Goal: Navigation & Orientation: Find specific page/section

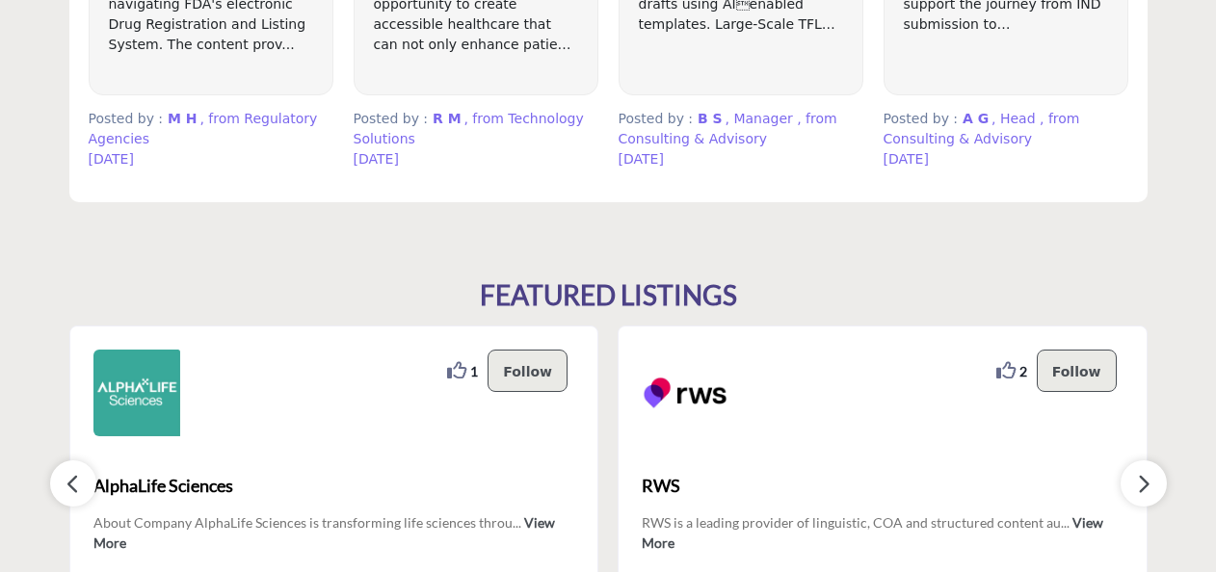
scroll to position [1574, 0]
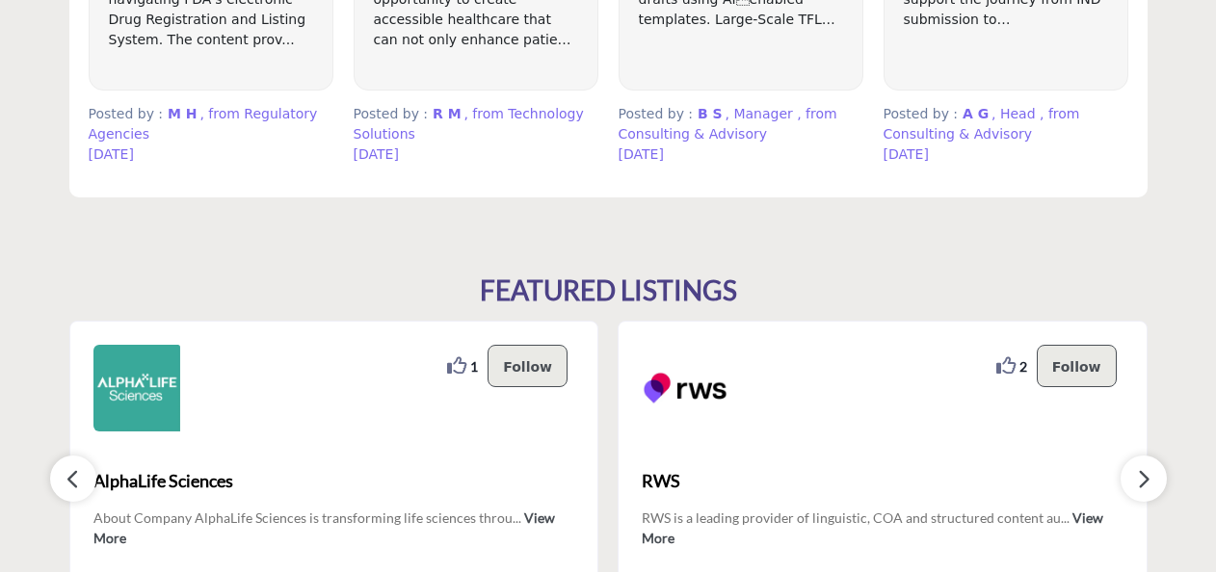
click at [998, 264] on section "FEATURED LISTINGS 1 1 2" at bounding box center [608, 446] width 1216 height 421
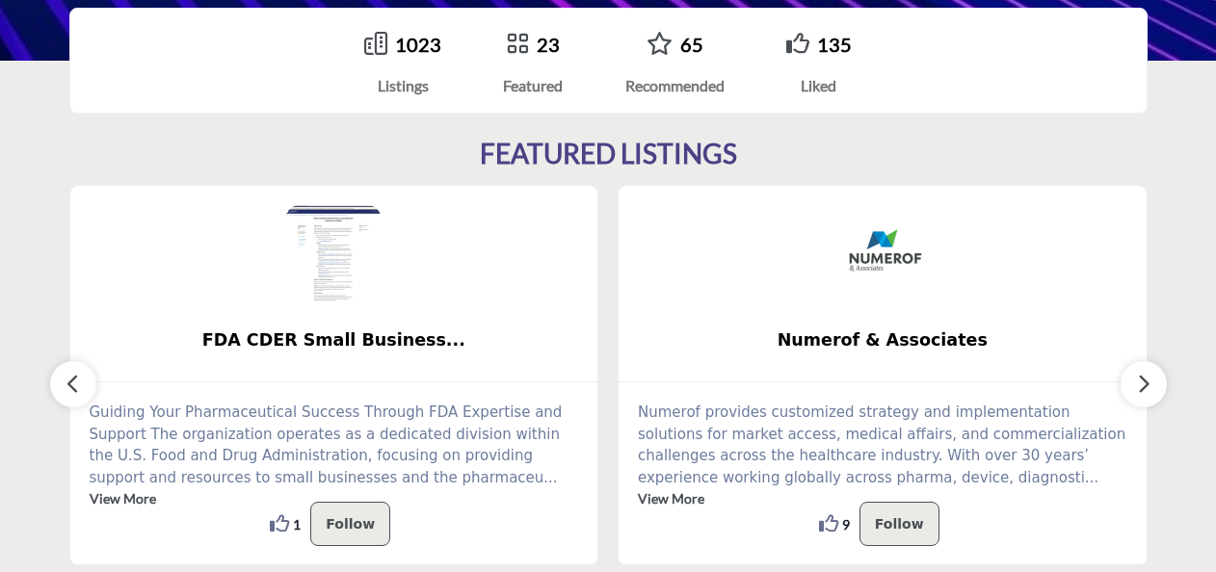
scroll to position [0, 0]
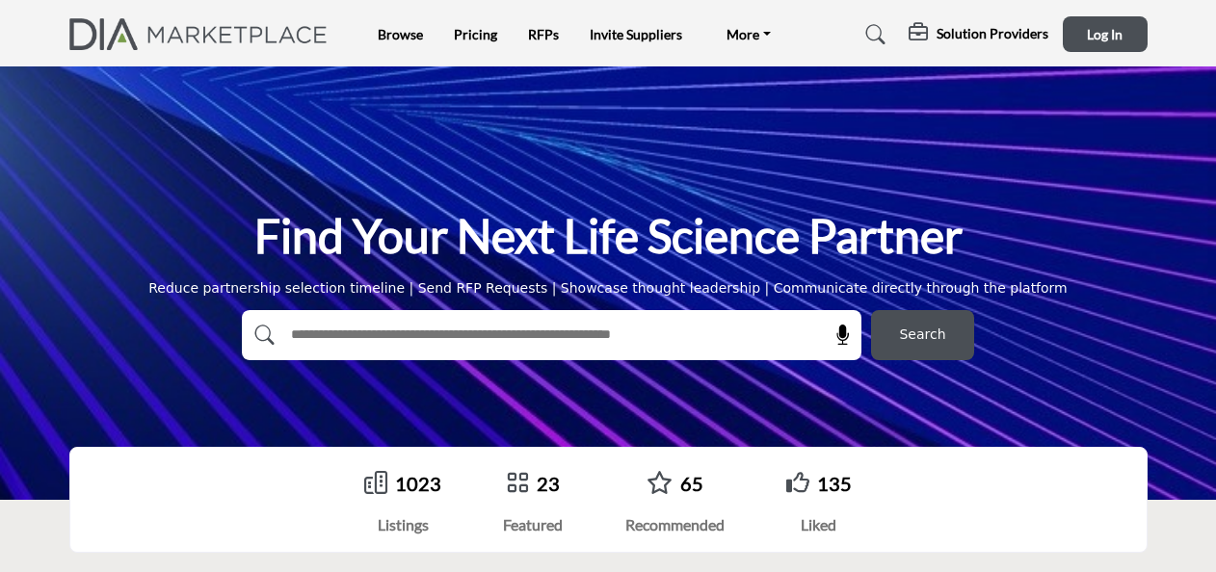
click at [1131, 329] on div "Find Your Next Life Science Partner Reduce partnership selection timeline | Sen…" at bounding box center [608, 282] width 1078 height 153
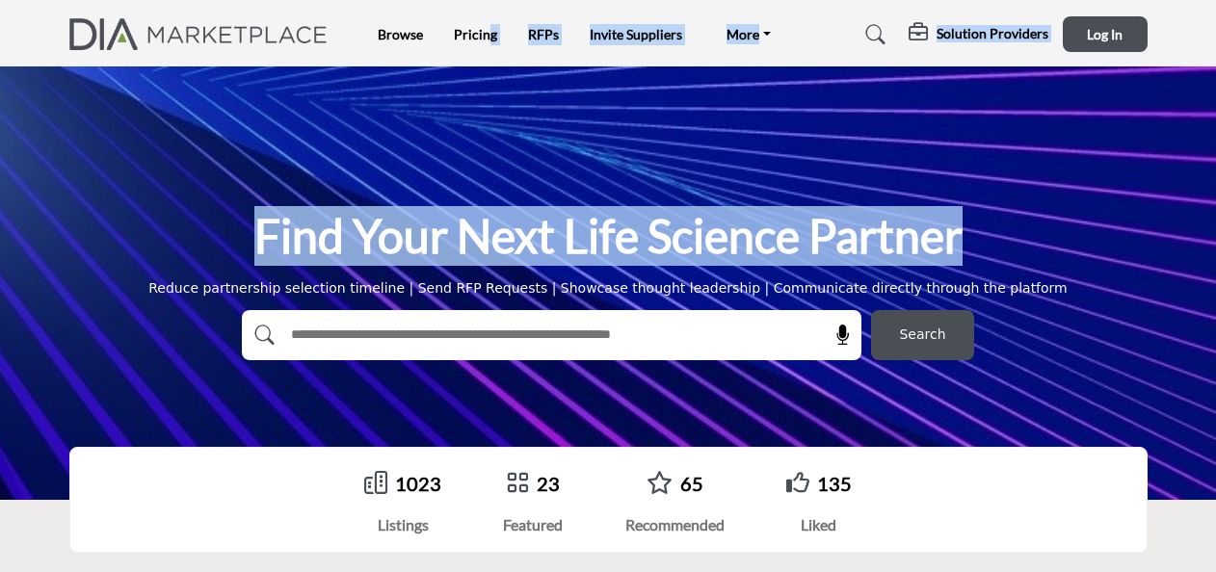
drag, startPoint x: 0, startPoint y: 0, endPoint x: 487, endPoint y: -54, distance: 489.5
